Goal: Transaction & Acquisition: Purchase product/service

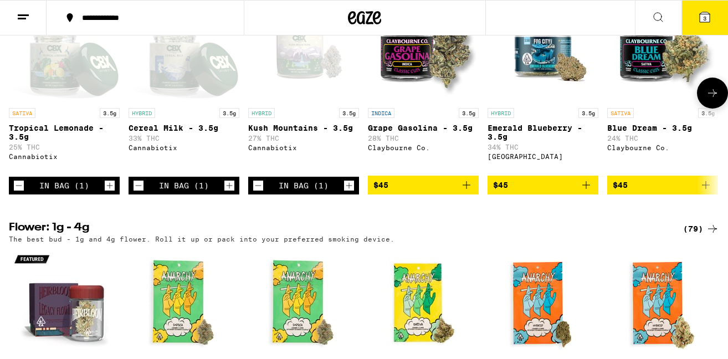
scroll to position [839, 0]
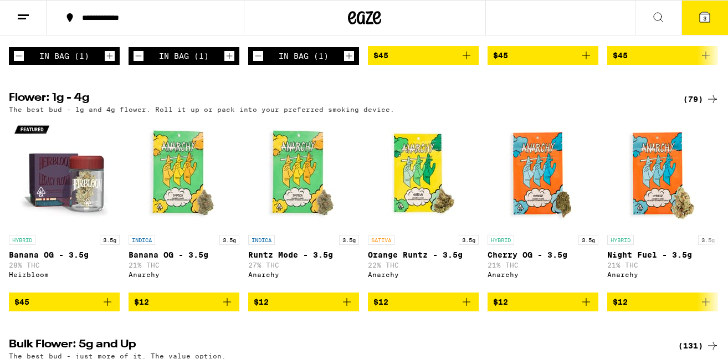
click at [709, 106] on icon at bounding box center [712, 99] width 13 height 13
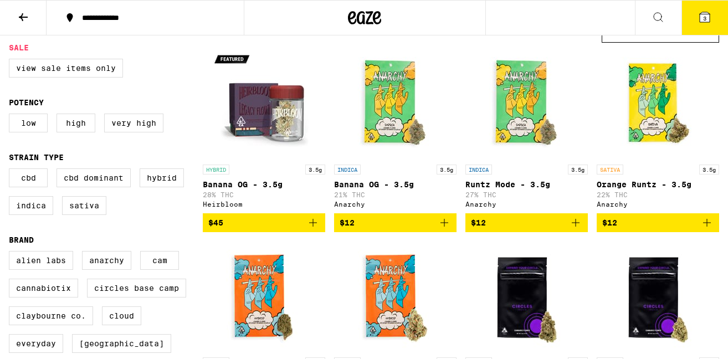
scroll to position [116, 0]
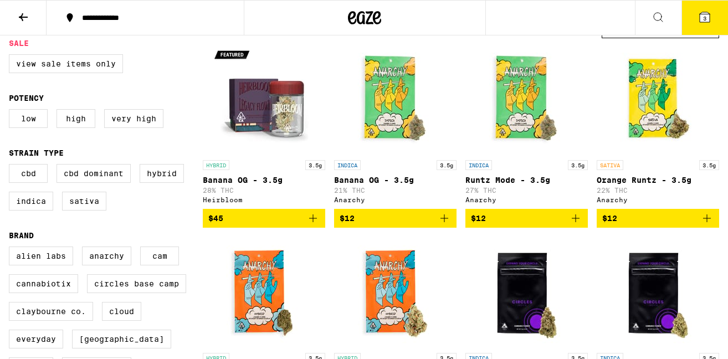
click at [70, 54] on fieldset "Sale View Sale Items Only" at bounding box center [106, 60] width 194 height 43
click at [69, 63] on label "View Sale Items Only" at bounding box center [66, 63] width 114 height 19
click at [12, 57] on input "View Sale Items Only" at bounding box center [11, 56] width 1 height 1
checkbox input "true"
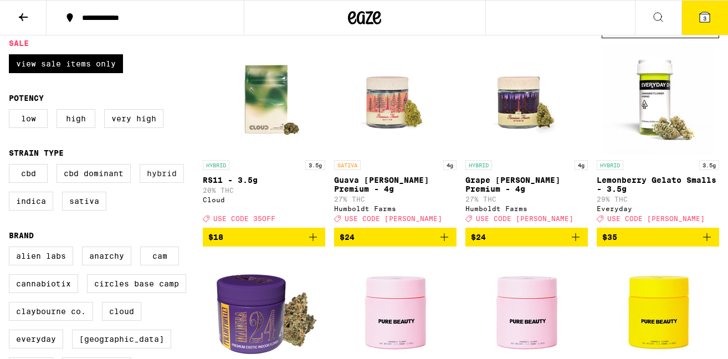
click at [182, 183] on label "Hybrid" at bounding box center [162, 173] width 44 height 19
click at [12, 166] on input "Hybrid" at bounding box center [11, 166] width 1 height 1
checkbox input "true"
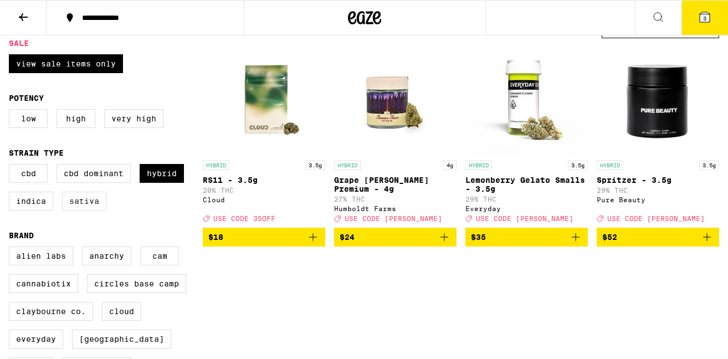
click at [91, 207] on label "Sativa" at bounding box center [84, 201] width 44 height 19
click at [12, 166] on input "Sativa" at bounding box center [11, 166] width 1 height 1
checkbox input "true"
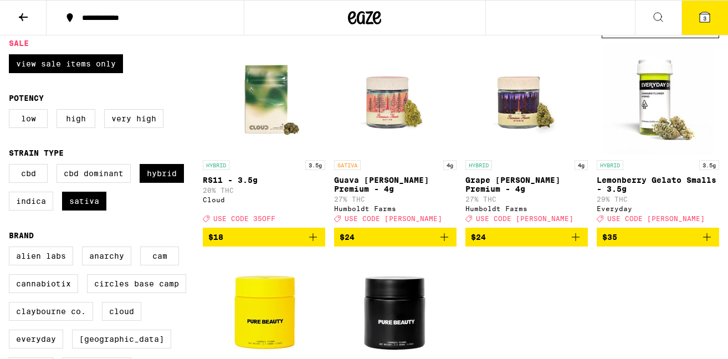
click at [692, 26] on button "3" at bounding box center [705, 18] width 47 height 34
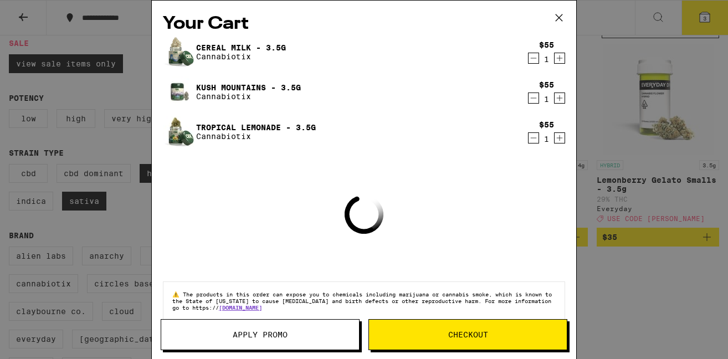
click at [532, 62] on icon "Decrement" at bounding box center [534, 58] width 10 height 13
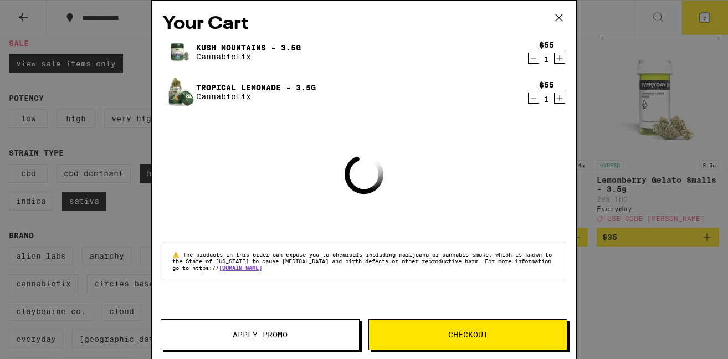
click at [534, 66] on div "Kush Mountains - 3.5g Cannabiotix $55 1" at bounding box center [364, 52] width 402 height 31
click at [534, 62] on icon "Decrement" at bounding box center [534, 58] width 10 height 13
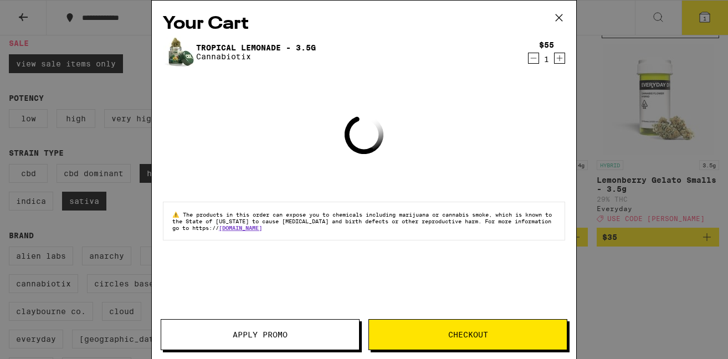
click at [534, 62] on icon "Decrement" at bounding box center [534, 58] width 10 height 13
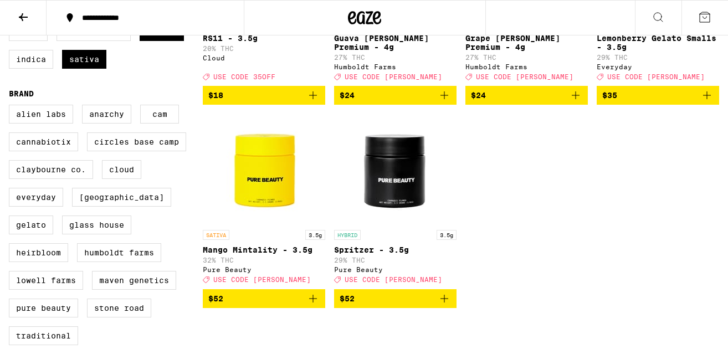
scroll to position [264, 0]
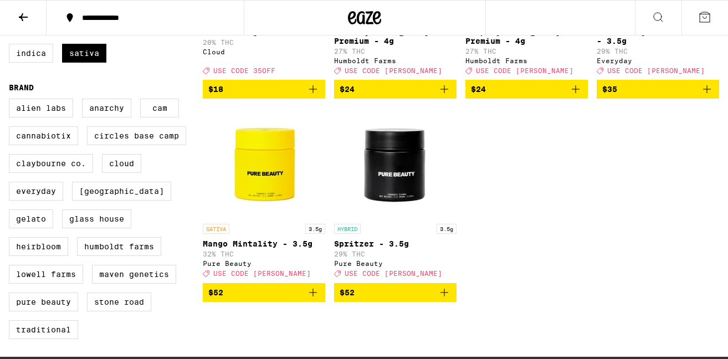
click at [446, 299] on icon "Add to bag" at bounding box center [444, 292] width 13 height 13
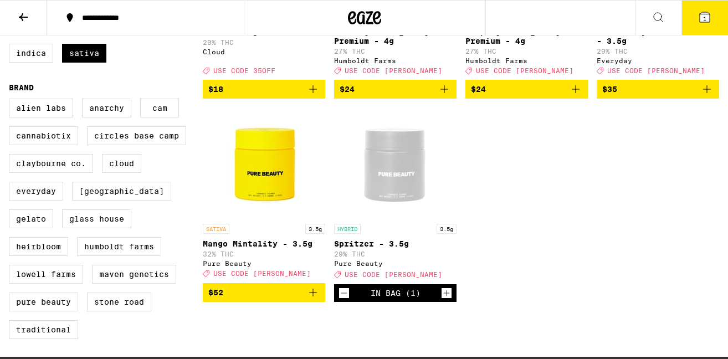
click at [316, 297] on icon "Add to bag" at bounding box center [313, 293] width 8 height 8
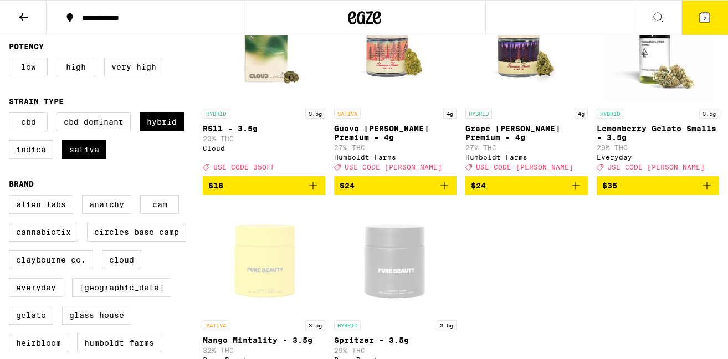
scroll to position [165, 0]
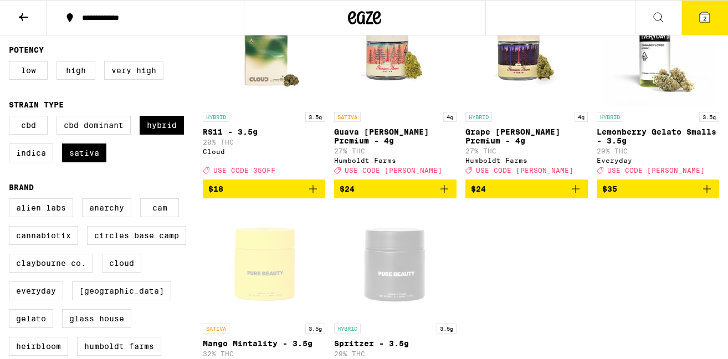
click at [710, 196] on icon "Add to bag" at bounding box center [707, 188] width 13 height 13
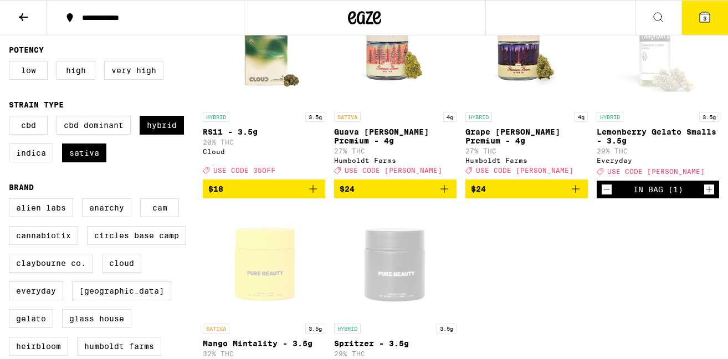
click at [712, 18] on button "3" at bounding box center [705, 18] width 47 height 34
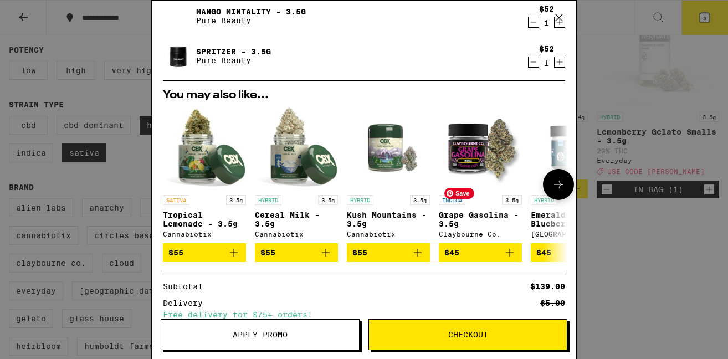
scroll to position [76, 0]
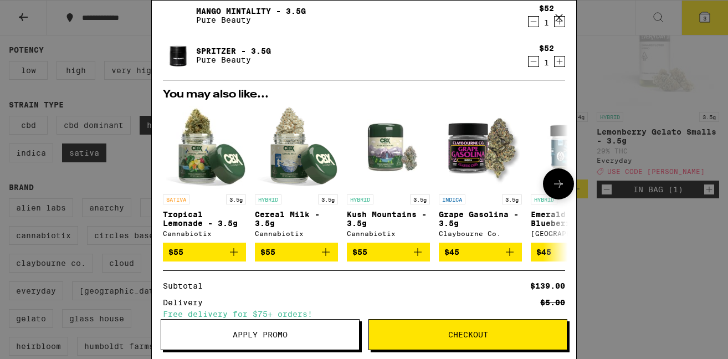
click at [510, 258] on icon "Add to bag" at bounding box center [509, 252] width 13 height 13
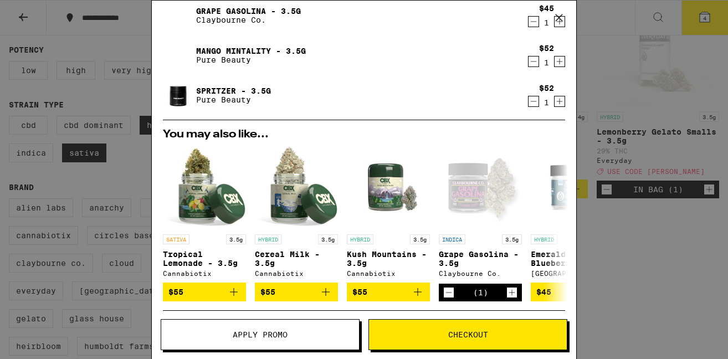
click at [307, 336] on span "Apply Promo" at bounding box center [260, 335] width 198 height 8
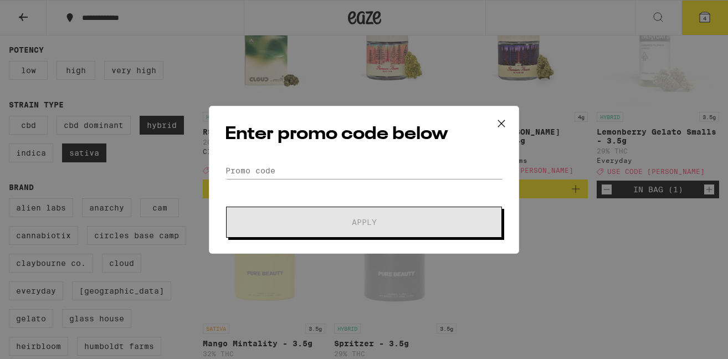
click at [334, 182] on form "Promo Code Apply" at bounding box center [364, 199] width 278 height 75
click at [329, 175] on input "Promo Code" at bounding box center [364, 170] width 278 height 17
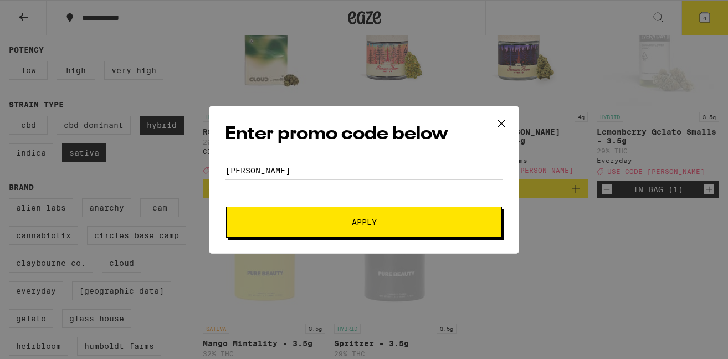
type input "[PERSON_NAME]"
click at [226, 207] on button "Apply" at bounding box center [364, 222] width 276 height 31
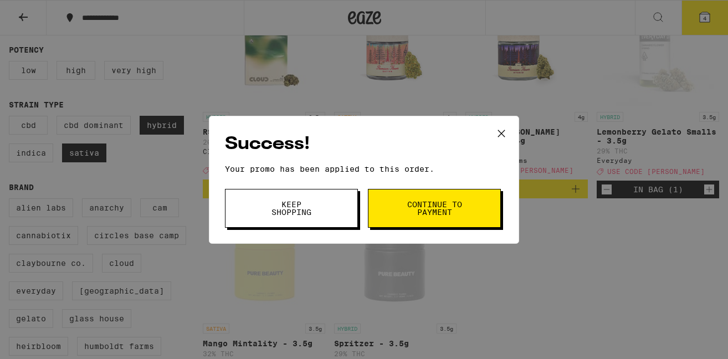
click at [425, 214] on span "Continue to payment" at bounding box center [434, 209] width 57 height 16
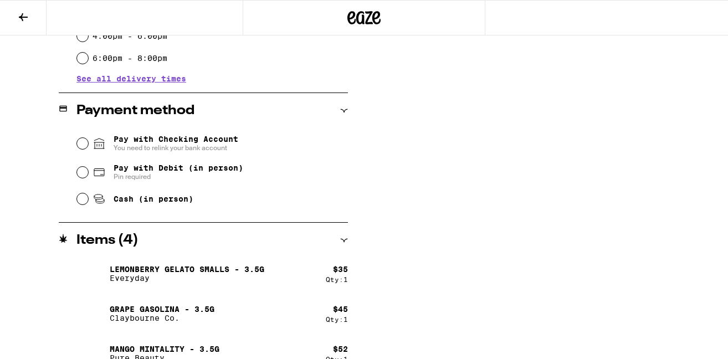
scroll to position [406, 0]
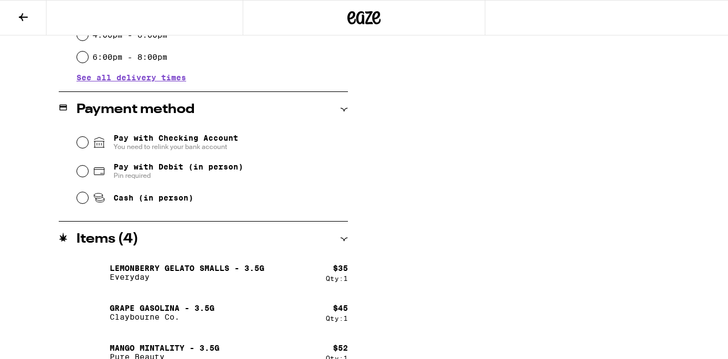
click at [122, 171] on span "Pay with Debit (in person)" at bounding box center [179, 166] width 130 height 9
click at [88, 172] on input "Pay with Debit (in person) Pin required" at bounding box center [82, 171] width 11 height 11
radio input "true"
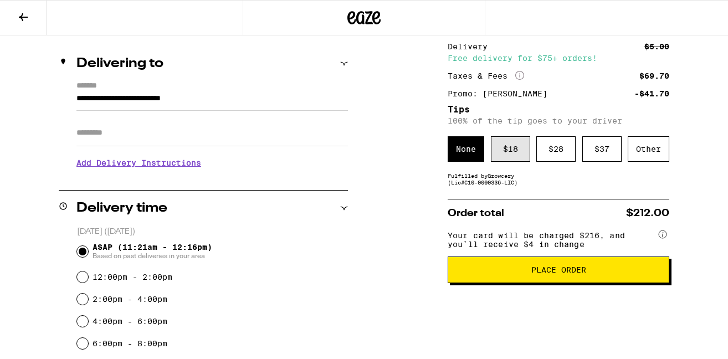
scroll to position [121, 0]
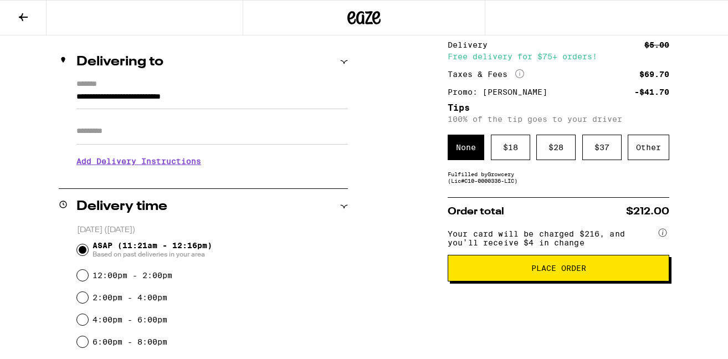
click at [560, 272] on span "Place Order" at bounding box center [559, 268] width 55 height 8
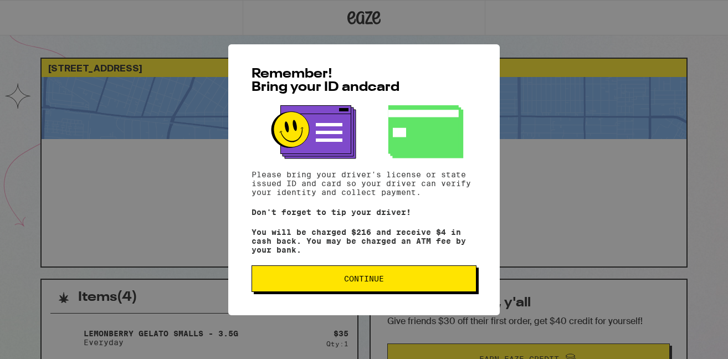
click at [381, 283] on span "Continue" at bounding box center [364, 279] width 40 height 8
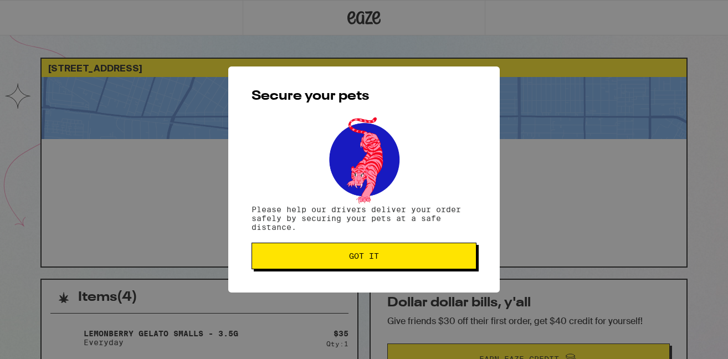
click at [372, 249] on button "Got it" at bounding box center [364, 256] width 225 height 27
